Goal: Task Accomplishment & Management: Complete application form

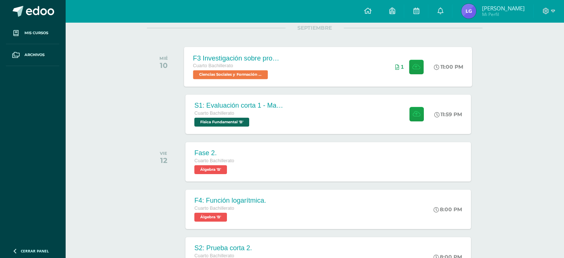
scroll to position [99, 0]
click at [326, 106] on div "S1: Evaluación corta 1 - Magnesitmo y principios básicos. Cuarto Bachillerato F…" at bounding box center [328, 114] width 288 height 40
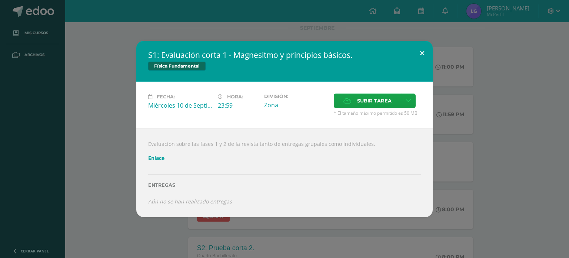
click at [420, 51] on button at bounding box center [422, 53] width 21 height 25
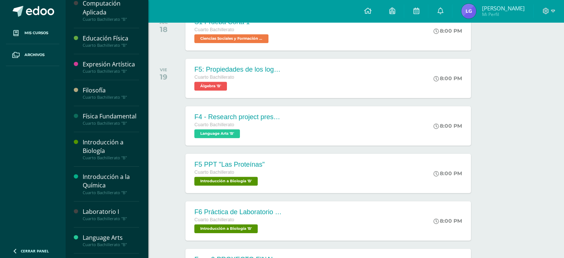
scroll to position [89, 0]
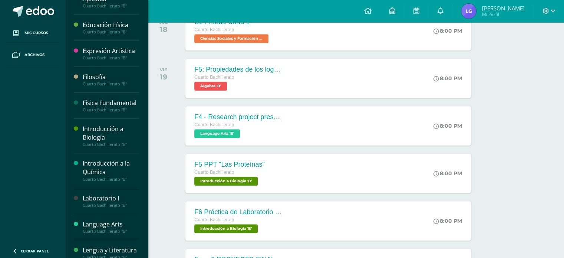
click at [110, 202] on div "Laboratorio I" at bounding box center [111, 198] width 56 height 9
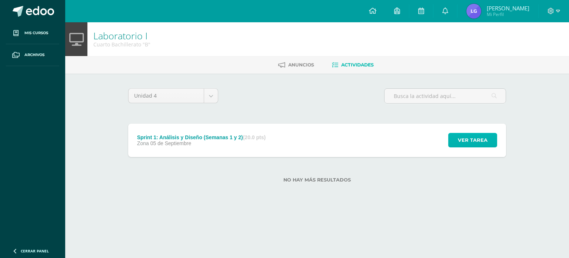
click at [463, 145] on span "Ver tarea" at bounding box center [473, 140] width 30 height 14
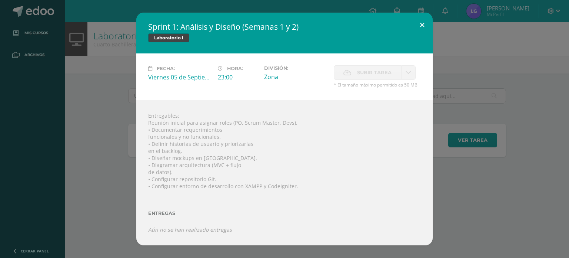
click at [419, 29] on button at bounding box center [422, 25] width 21 height 25
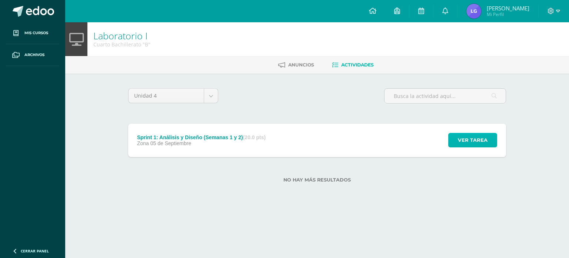
click at [481, 142] on span "Ver tarea" at bounding box center [473, 140] width 30 height 14
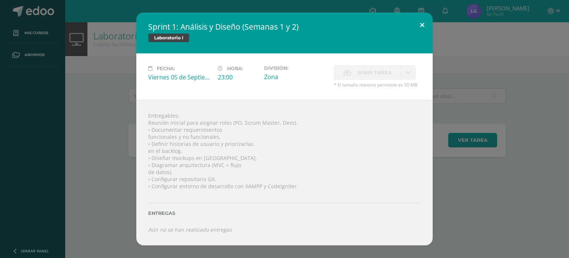
click at [428, 16] on button at bounding box center [422, 25] width 21 height 25
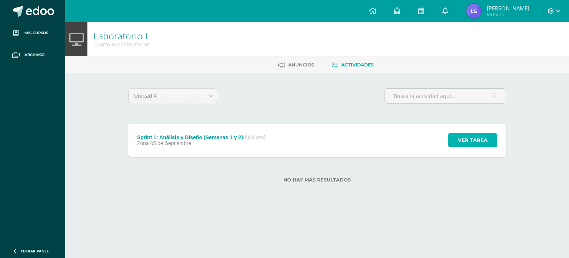
click at [468, 146] on span "Ver tarea" at bounding box center [473, 140] width 30 height 14
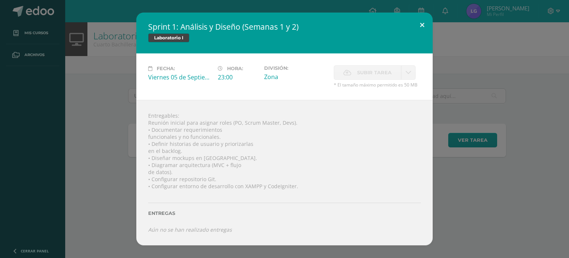
click at [416, 32] on button at bounding box center [422, 25] width 21 height 25
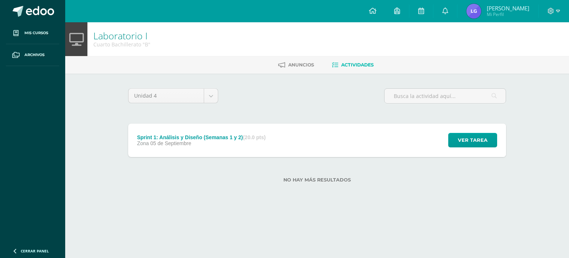
click at [469, 132] on div "Ver tarea" at bounding box center [471, 139] width 69 height 33
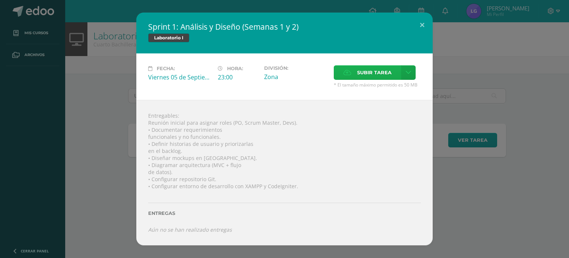
click at [376, 69] on span "Subir tarea" at bounding box center [374, 73] width 34 height 14
click at [0, 0] on input "Subir tarea" at bounding box center [0, 0] width 0 height 0
click at [357, 68] on label "Subir tarea" at bounding box center [367, 72] width 67 height 14
click at [0, 0] on input "Subir tarea" at bounding box center [0, 0] width 0 height 0
click at [172, 178] on div "Entregables: Reunión inicial para asignar roles (PO, Scrum Master, Devs). • Doc…" at bounding box center [284, 172] width 297 height 145
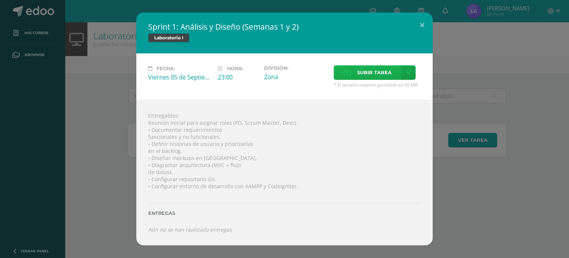
click at [369, 73] on span "Subir tarea" at bounding box center [374, 73] width 34 height 14
click at [0, 0] on input "Subir tarea" at bounding box center [0, 0] width 0 height 0
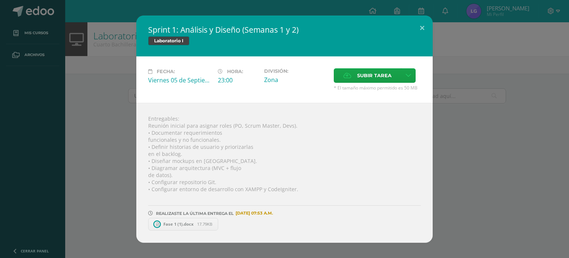
click at [244, 222] on div "Fase 1 (1).docx 17.79KB" at bounding box center [284, 223] width 273 height 14
click at [406, 76] on icon at bounding box center [409, 75] width 6 height 6
click at [391, 91] on link "Subir enlace" at bounding box center [382, 91] width 74 height 11
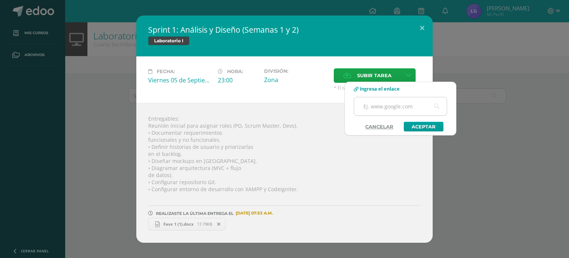
click at [374, 101] on input "text" at bounding box center [400, 106] width 93 height 18
paste input "[URL][DOMAIN_NAME]"
type input "[URL][DOMAIN_NAME]"
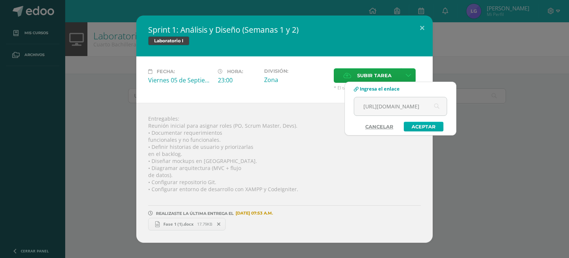
click at [429, 126] on link "Aceptar" at bounding box center [424, 127] width 40 height 10
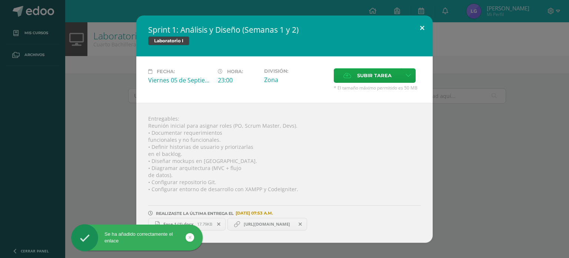
click at [422, 27] on button at bounding box center [422, 28] width 21 height 25
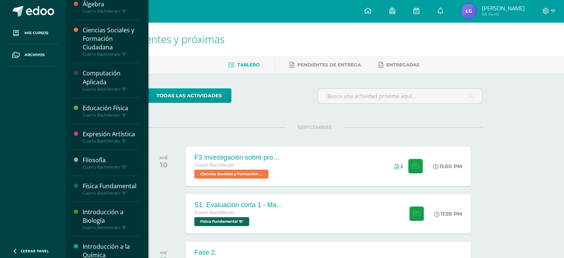
scroll to position [6, 0]
click at [103, 73] on div "Computación Aplicada" at bounding box center [111, 77] width 56 height 17
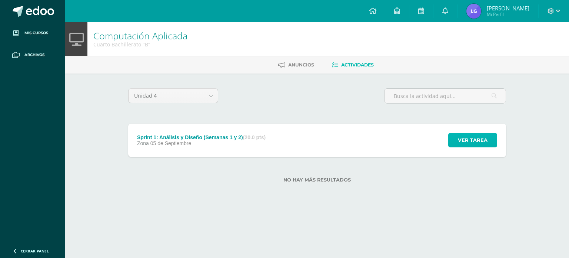
click at [467, 145] on span "Ver tarea" at bounding box center [473, 140] width 30 height 14
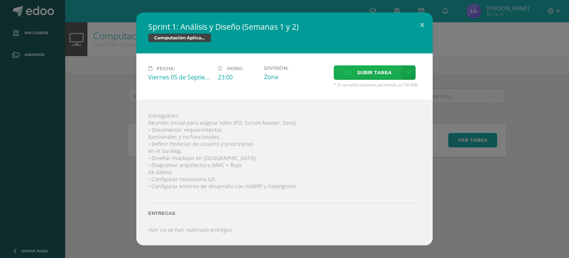
click at [386, 76] on span "Subir tarea" at bounding box center [374, 73] width 34 height 14
click at [0, 0] on input "Subir tarea" at bounding box center [0, 0] width 0 height 0
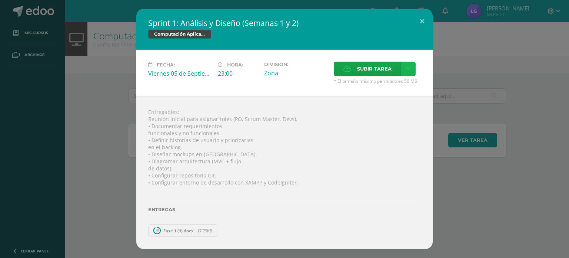
click at [409, 67] on icon at bounding box center [409, 69] width 6 height 6
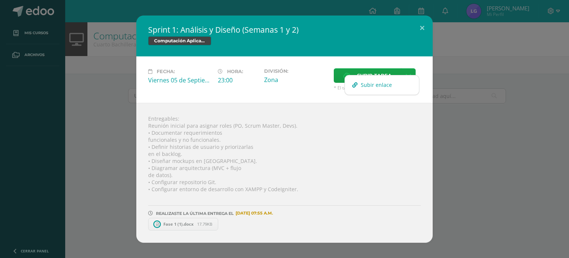
click at [387, 87] on span "Subir enlace" at bounding box center [376, 84] width 31 height 7
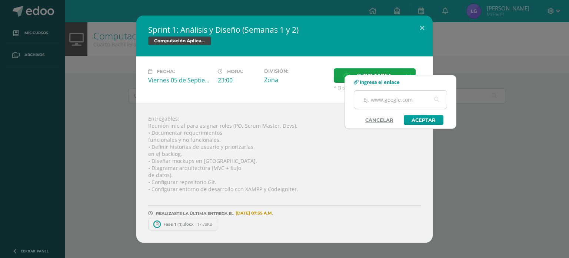
click at [381, 100] on input "text" at bounding box center [400, 99] width 93 height 18
paste input "[URL][DOMAIN_NAME]"
type input "[URL][DOMAIN_NAME]"
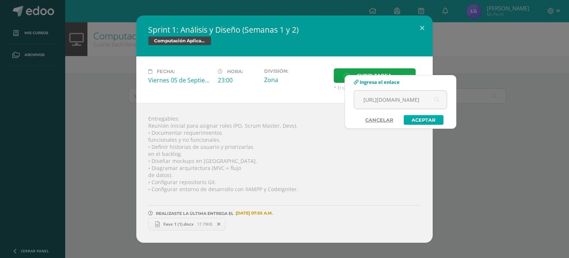
click at [409, 117] on link "Aceptar" at bounding box center [424, 120] width 40 height 10
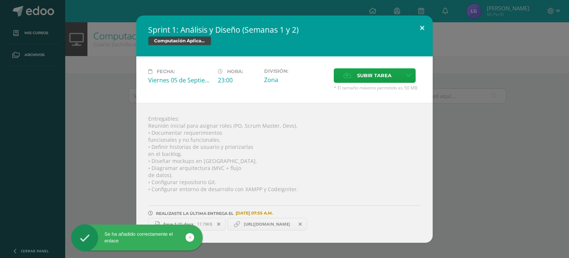
click at [423, 36] on button at bounding box center [422, 28] width 21 height 25
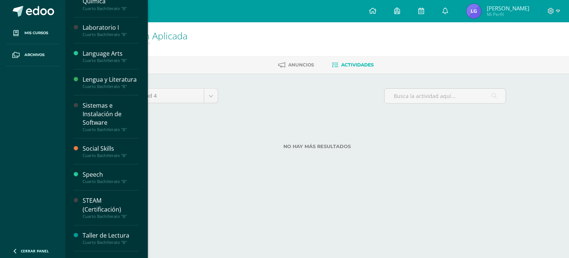
scroll to position [260, 0]
click at [103, 122] on div "Sistemas e Instalación de Software" at bounding box center [111, 113] width 56 height 26
click at [105, 126] on div "Sistemas e Instalación de Software" at bounding box center [111, 113] width 56 height 26
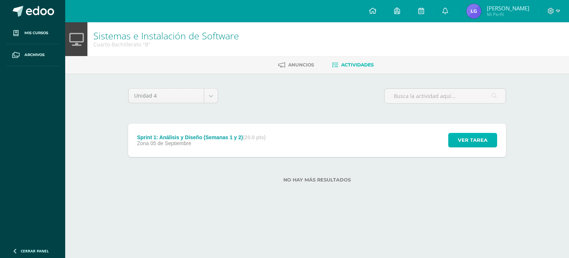
click at [480, 139] on span "Ver tarea" at bounding box center [473, 140] width 30 height 14
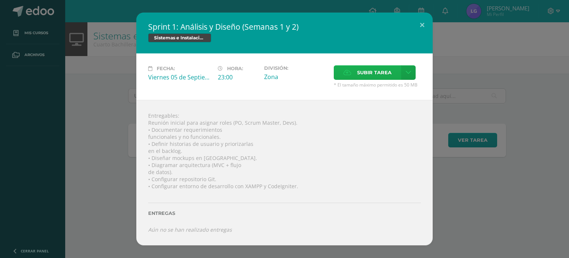
click at [363, 67] on span "Subir tarea" at bounding box center [374, 73] width 34 height 14
click at [0, 0] on input "Subir tarea" at bounding box center [0, 0] width 0 height 0
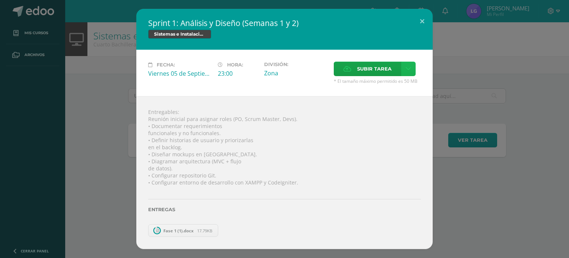
click at [406, 69] on icon at bounding box center [409, 69] width 6 height 6
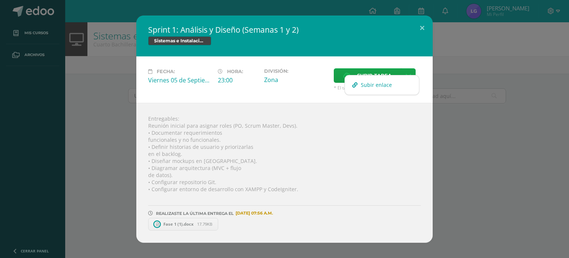
click at [397, 90] on link "Subir enlace" at bounding box center [382, 84] width 74 height 11
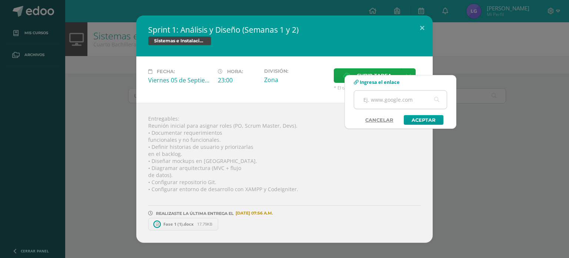
click at [393, 100] on input "text" at bounding box center [400, 99] width 93 height 18
paste input "[URL][DOMAIN_NAME]"
type input "https://www.figma.com/design/2HUVwjhbXqwNzg7vXL1uAd/Enlj?node-id=0-1&t=kUzNLCAa…"
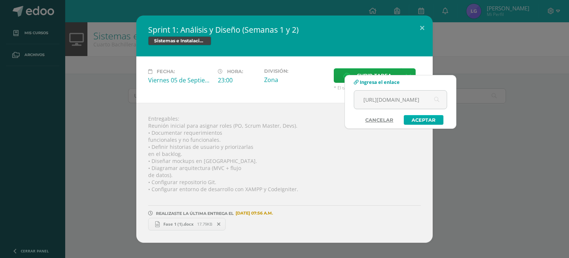
click at [413, 124] on link "Aceptar" at bounding box center [424, 120] width 40 height 10
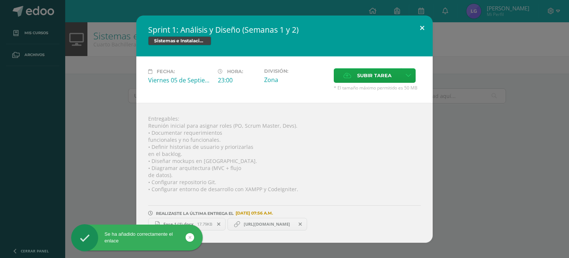
click at [424, 22] on button at bounding box center [422, 28] width 21 height 25
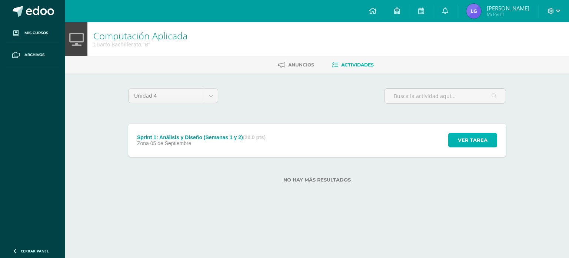
click at [466, 140] on span "Ver tarea" at bounding box center [473, 140] width 30 height 14
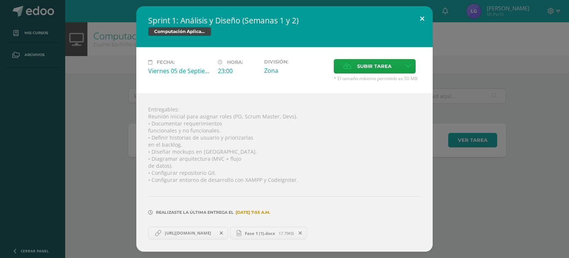
click at [423, 21] on button at bounding box center [422, 18] width 21 height 25
